Goal: Check status: Check status

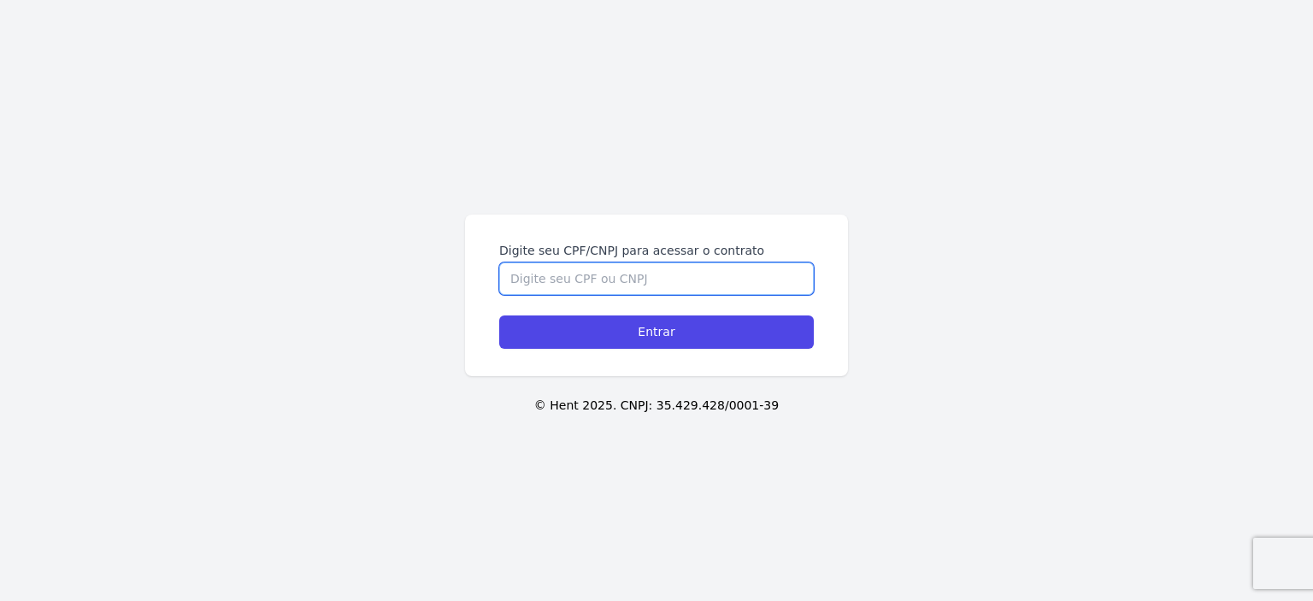
click at [733, 268] on input "Digite seu CPF/CNPJ para acessar o contrato" at bounding box center [656, 278] width 315 height 32
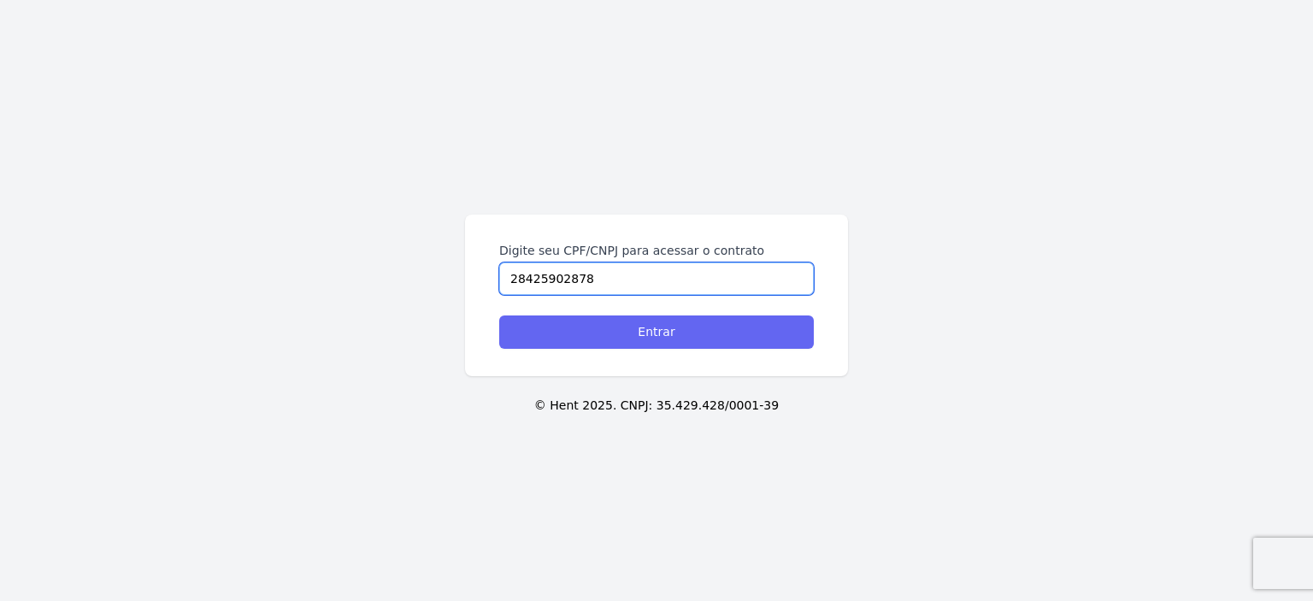
type input "28425902878"
click at [697, 340] on input "Entrar" at bounding box center [656, 331] width 315 height 33
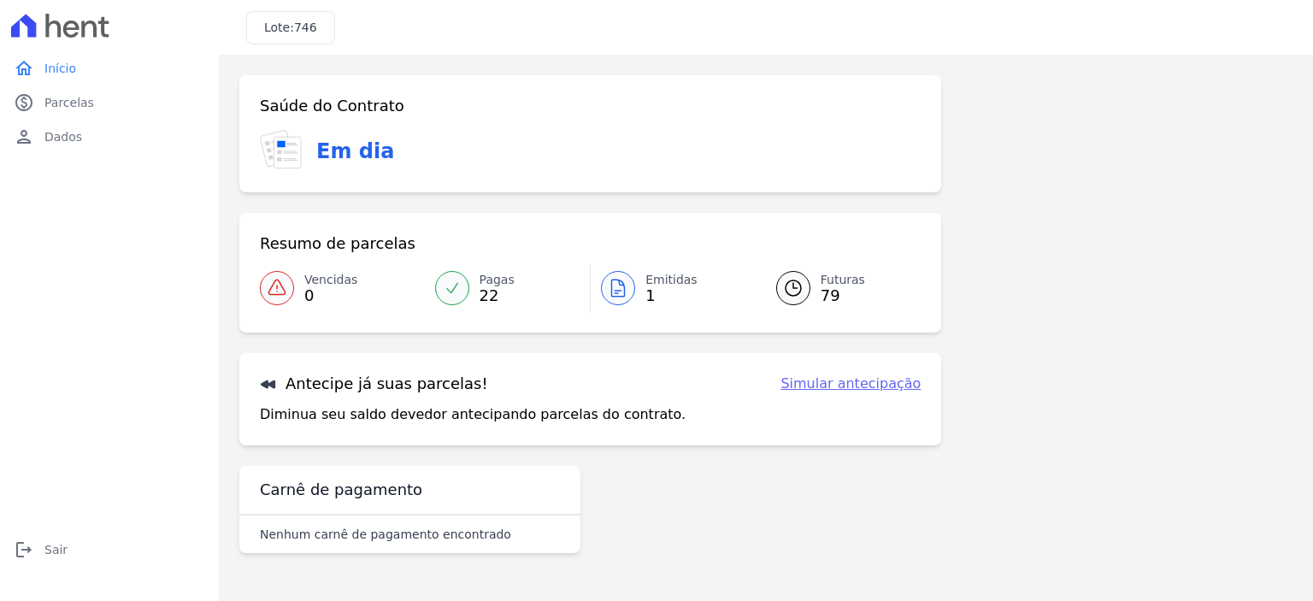
click at [822, 298] on div "Futuras 79" at bounding box center [843, 288] width 44 height 34
click at [470, 284] on link "Pagas 22" at bounding box center [508, 288] width 166 height 48
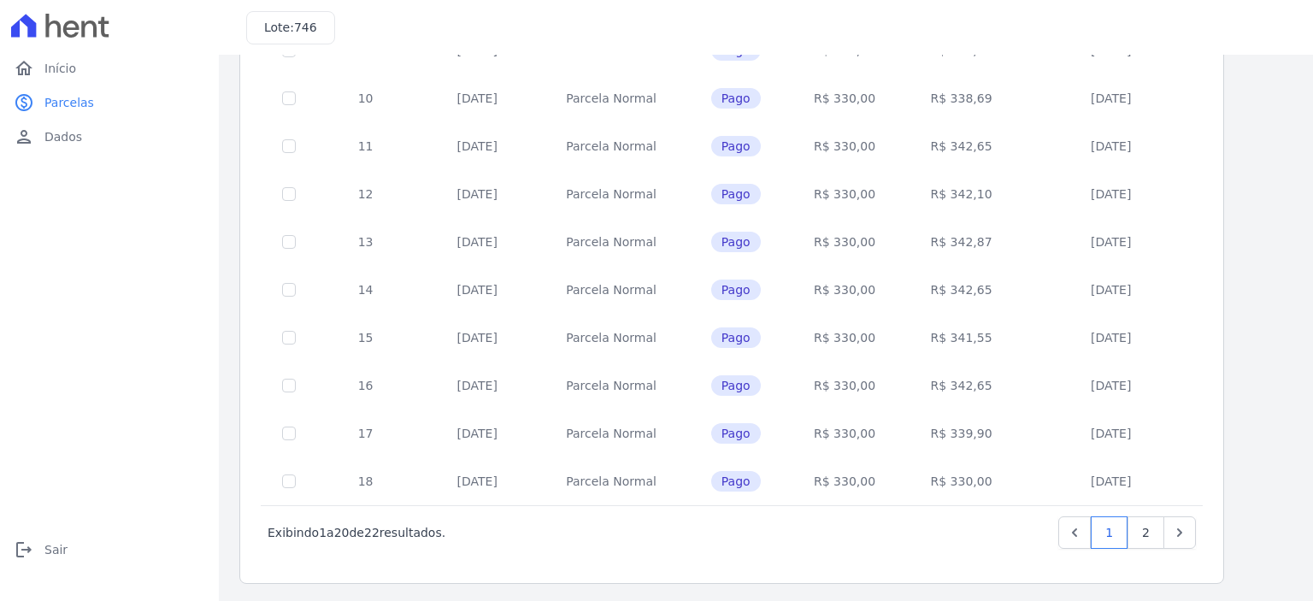
scroll to position [686, 0]
